Goal: Check status: Check status

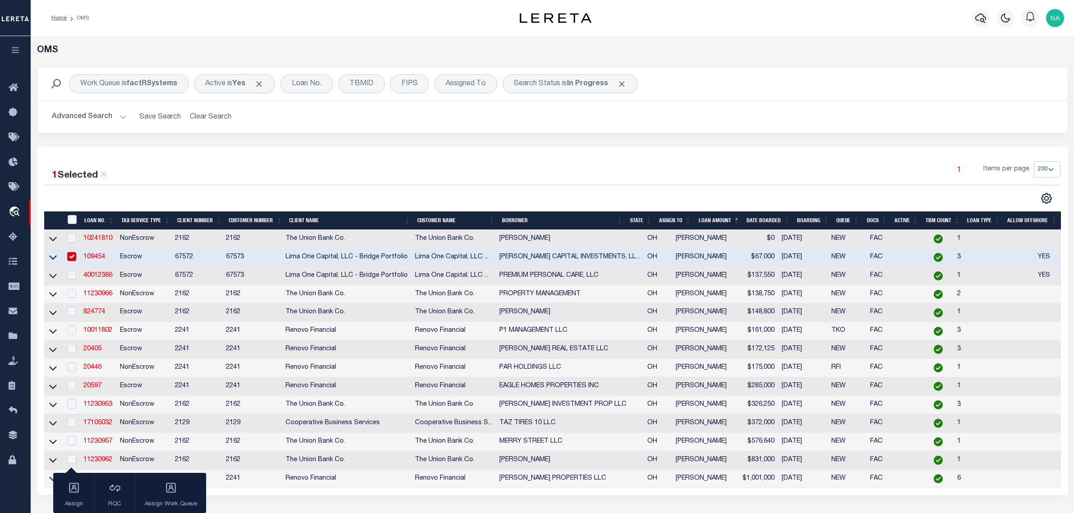
select select "200"
click at [443, 181] on div "1 Items per page 10 25 50 100 200" at bounding box center [681, 172] width 759 height 23
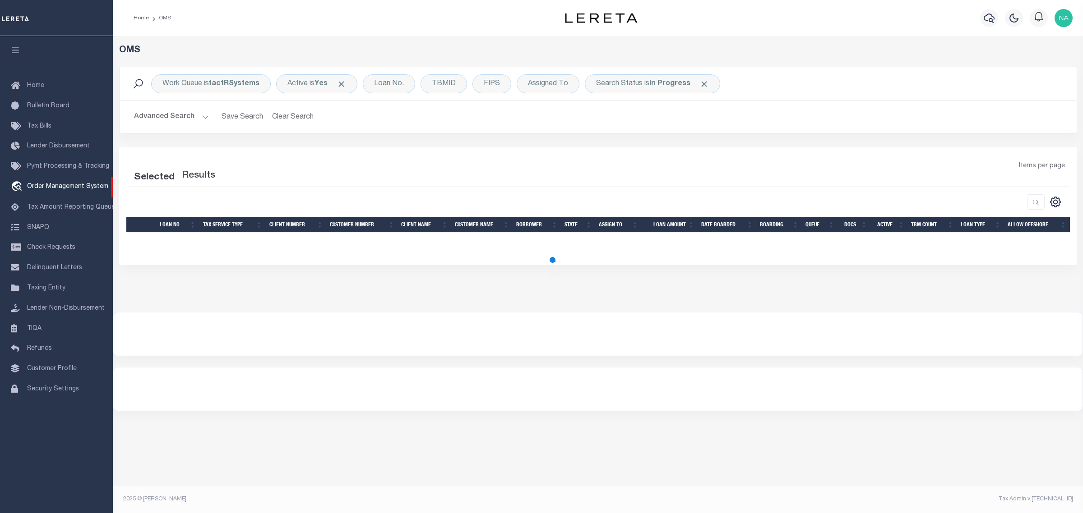
select select "200"
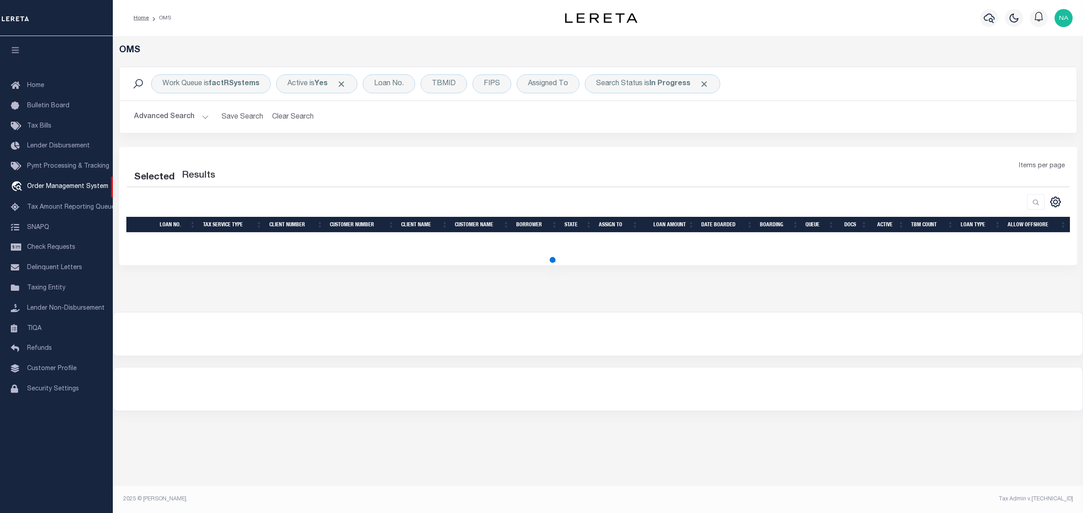
select select "200"
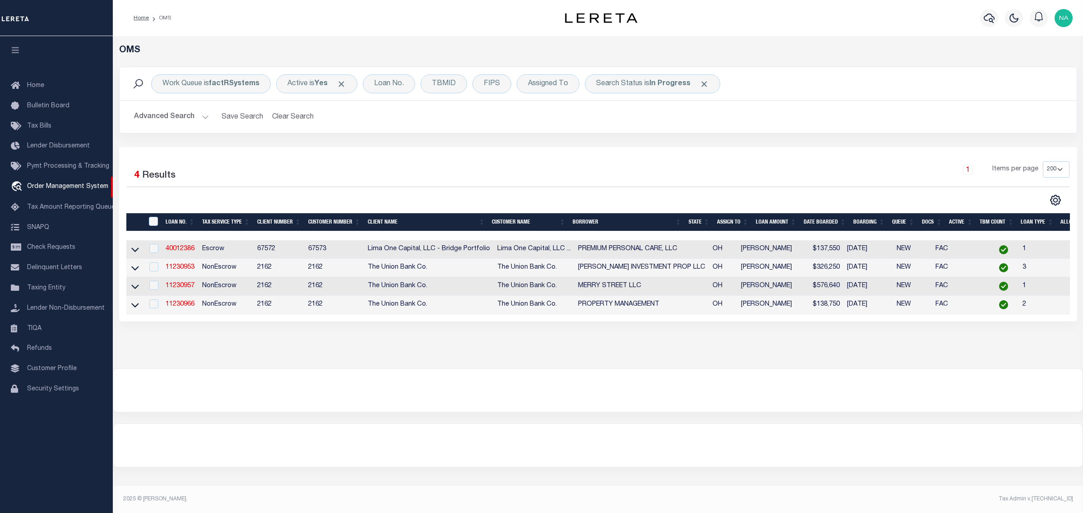
click at [614, 176] on div "1 Items per page 10 25 50 100 200" at bounding box center [716, 172] width 703 height 23
click at [487, 355] on div "OMS Work Queue is factRSystems Active is Yes Loan No. TBMID FIPS Assigned To Se…" at bounding box center [598, 202] width 970 height 332
click at [175, 308] on link "11230966" at bounding box center [180, 304] width 29 height 6
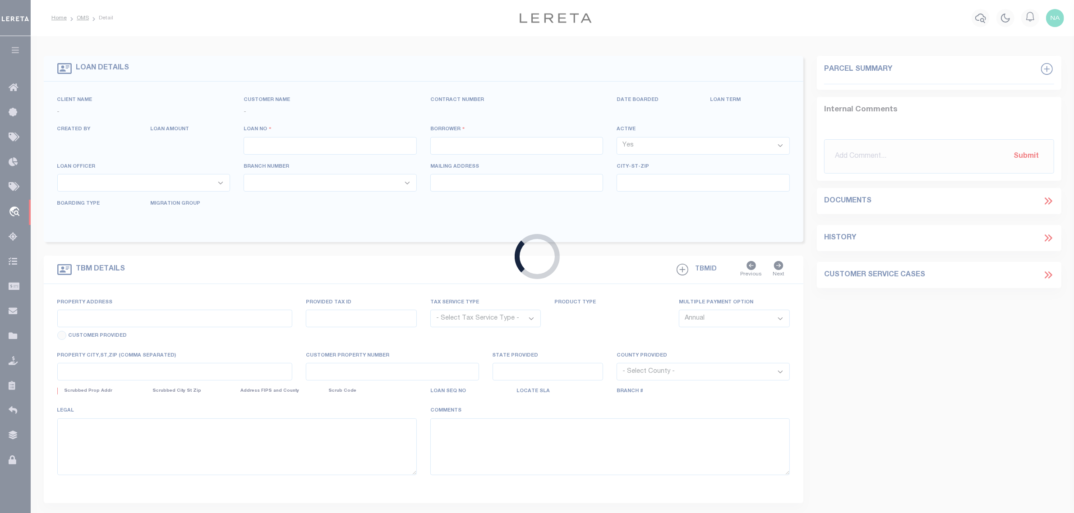
type input "11230966"
type input "PROPERTY MANAGEMENT"
select select
type input "[STREET_ADDRESS]"
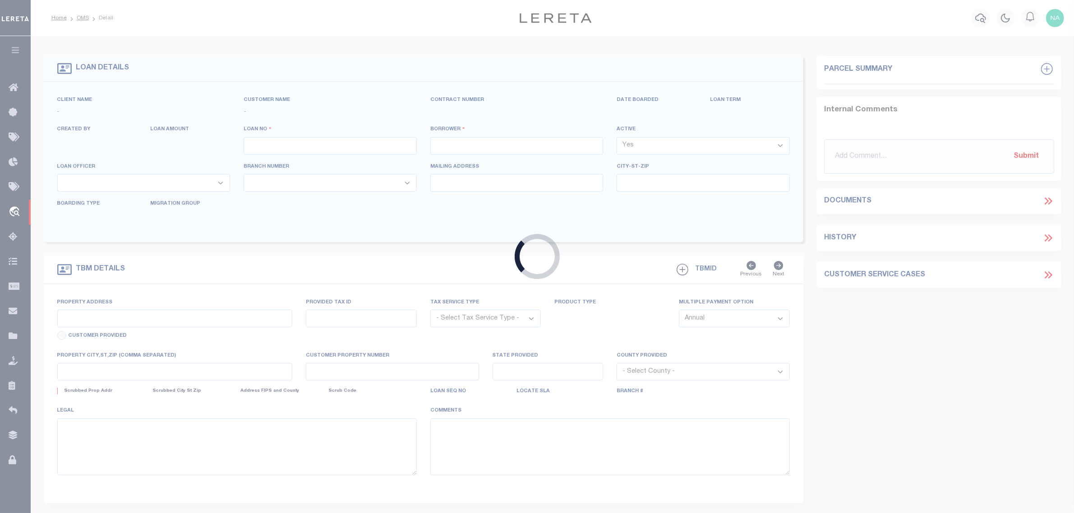
type input "[GEOGRAPHIC_DATA]"
select select "100"
select select "NonEscrow"
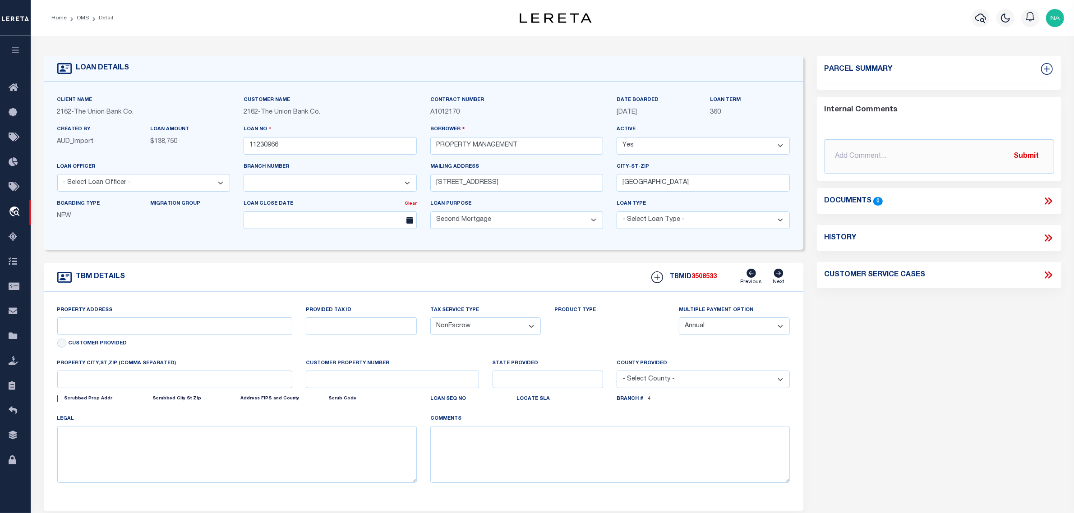
select select "4367"
type input "[GEOGRAPHIC_DATA]"
select select
type input "LIMA OH 45805-2047"
type input "26564"
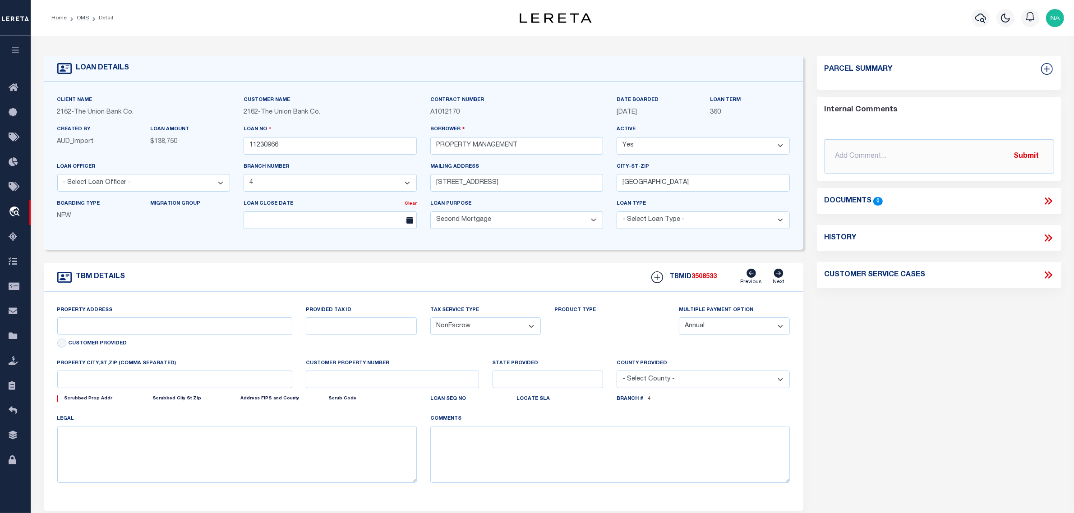
type input "OH"
select select
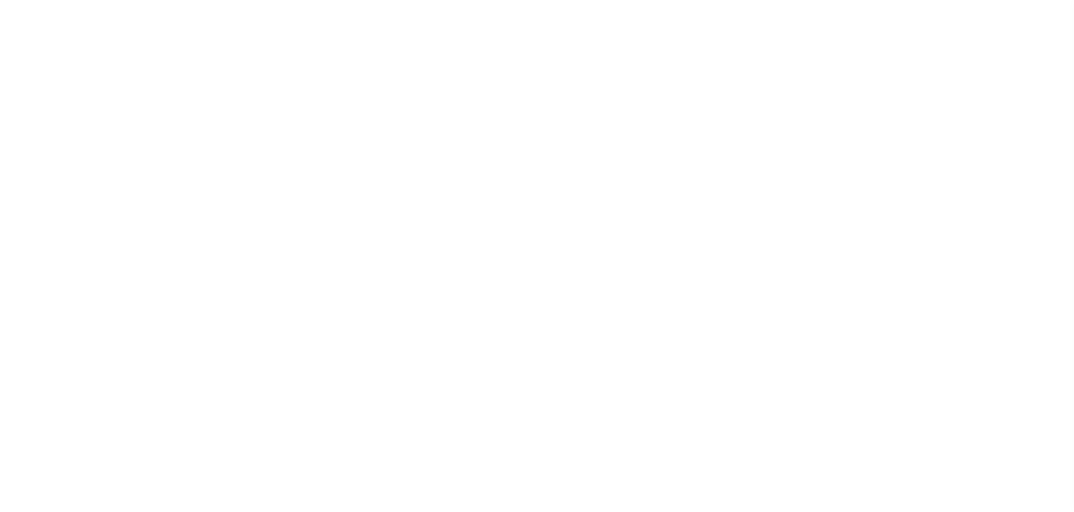
select select "4367"
select select "100"
select select "NonEscrow"
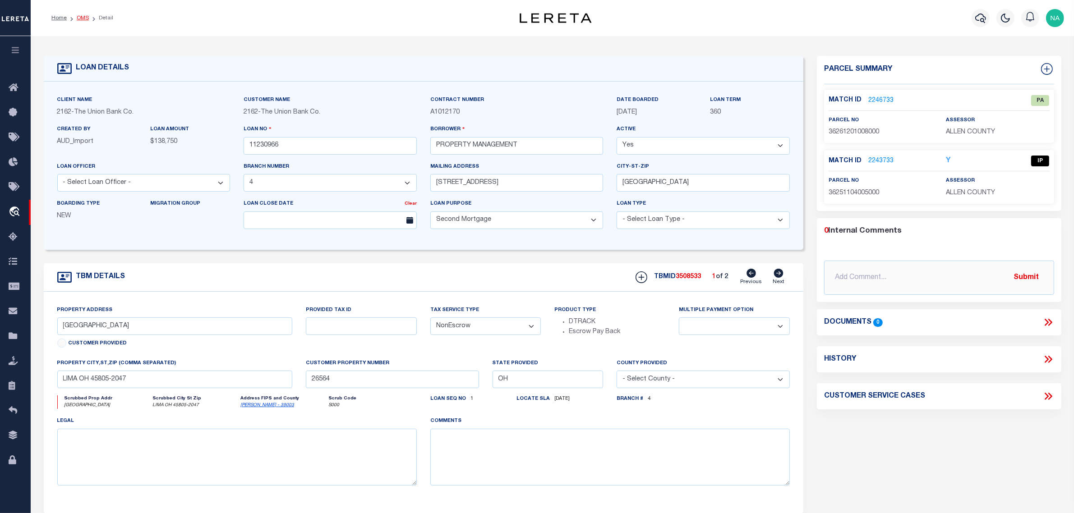
click at [78, 16] on link "OMS" at bounding box center [83, 17] width 12 height 5
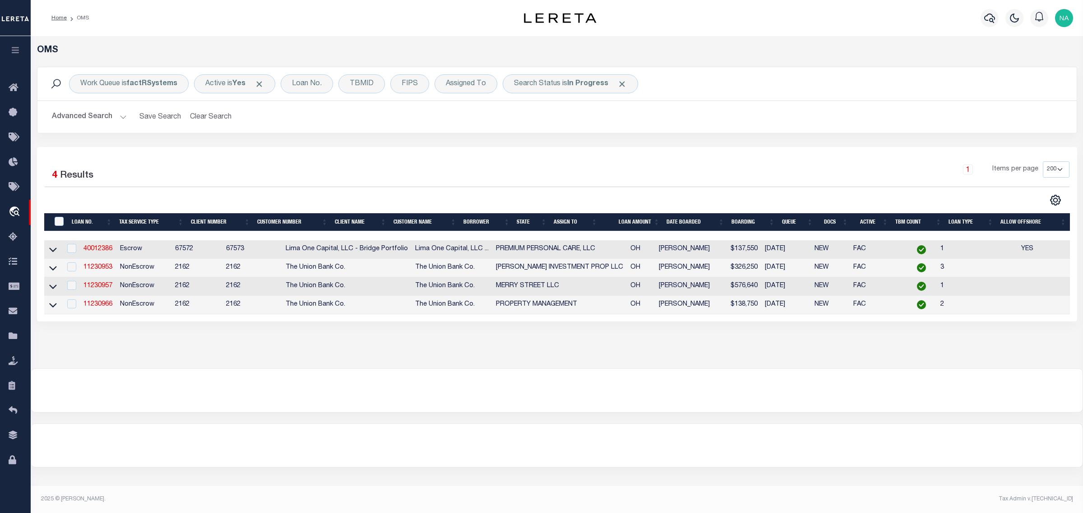
click at [1061, 17] on img "button" at bounding box center [1064, 18] width 18 height 18
click at [1029, 66] on span "Sign out" at bounding box center [1028, 64] width 26 height 6
